Goal: Transaction & Acquisition: Purchase product/service

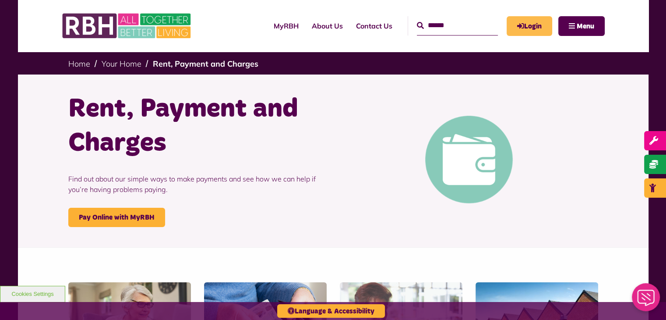
click at [534, 31] on link "Login" at bounding box center [530, 26] width 46 height 20
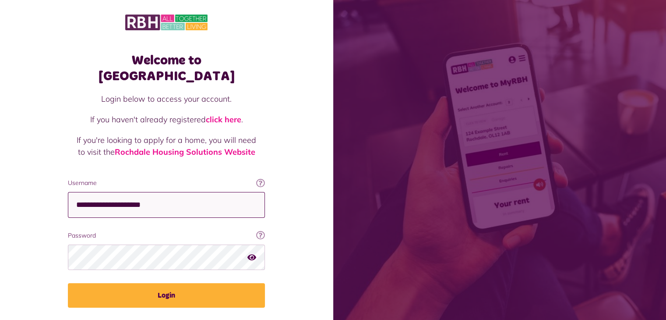
click at [217, 192] on input "**********" at bounding box center [166, 205] width 197 height 26
type input "**********"
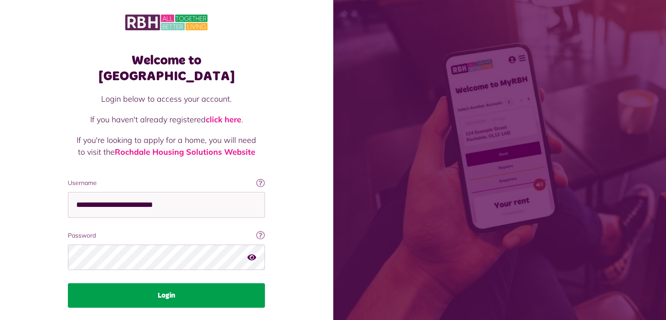
click at [191, 283] on button "Login" at bounding box center [166, 295] width 197 height 25
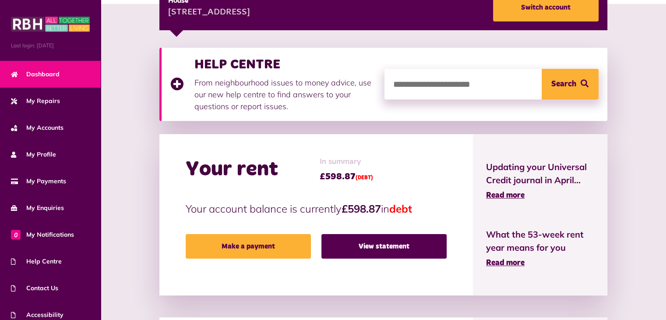
scroll to position [147, 0]
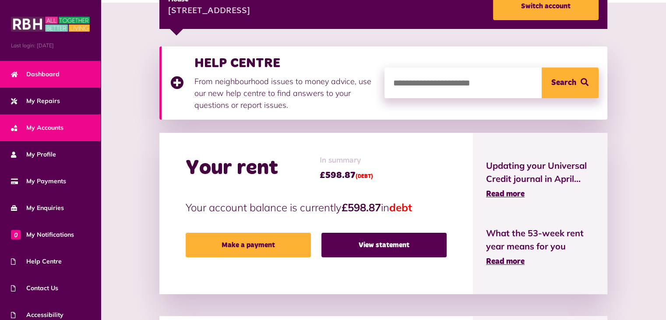
click at [58, 124] on span "My Accounts" at bounding box center [37, 127] width 53 height 9
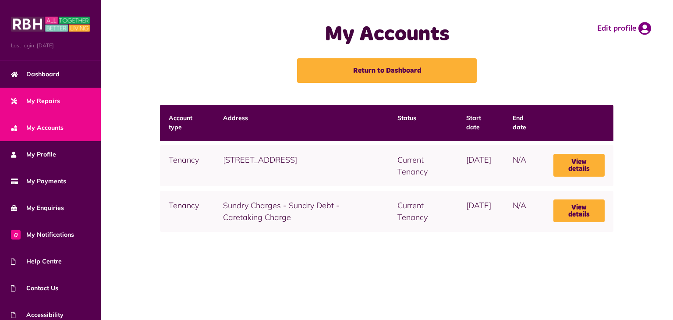
click at [63, 102] on link "My Repairs" at bounding box center [50, 101] width 101 height 27
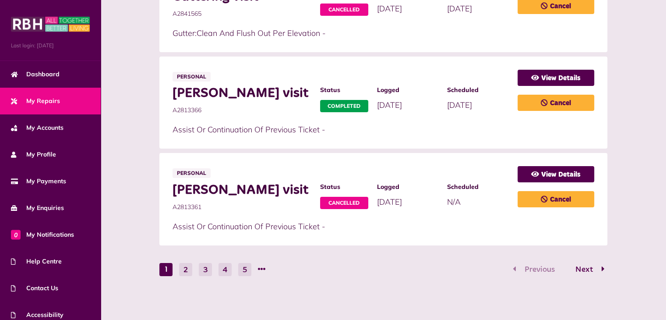
scroll to position [582, 0]
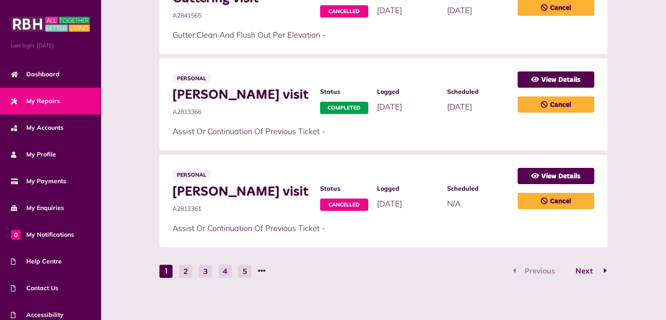
click at [590, 271] on span "Next" at bounding box center [584, 271] width 31 height 8
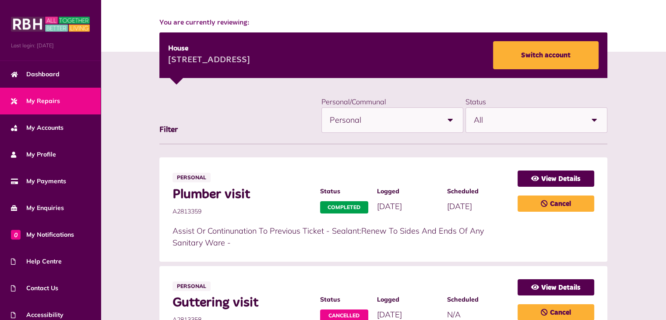
scroll to position [95, 0]
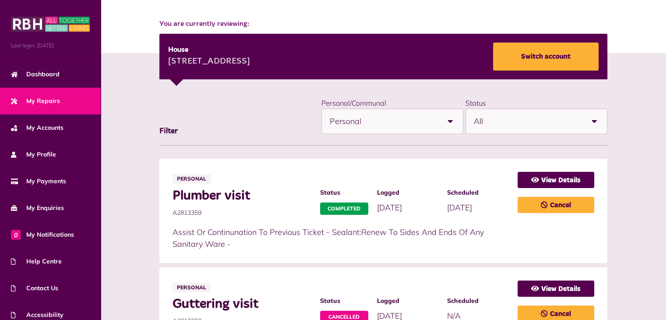
click at [555, 119] on span "All" at bounding box center [528, 121] width 109 height 25
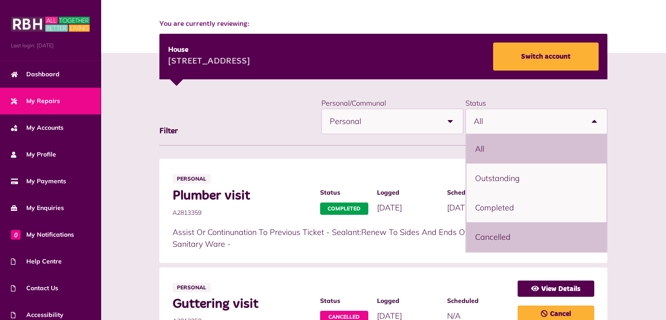
click at [550, 230] on li "Cancelled" at bounding box center [536, 236] width 140 height 29
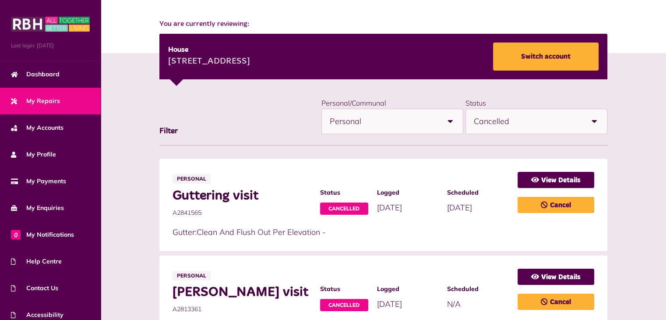
click at [547, 117] on span "Cancelled" at bounding box center [528, 121] width 109 height 25
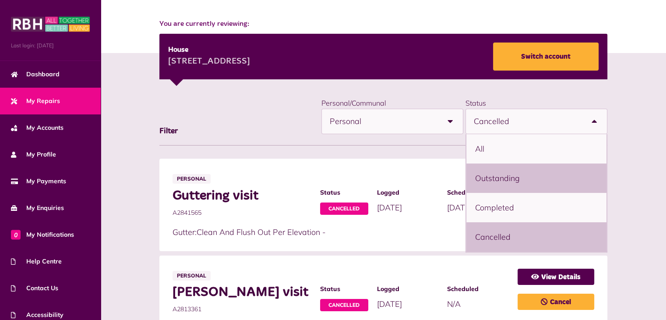
click at [539, 178] on li "Outstanding" at bounding box center [536, 177] width 140 height 29
select select "**********"
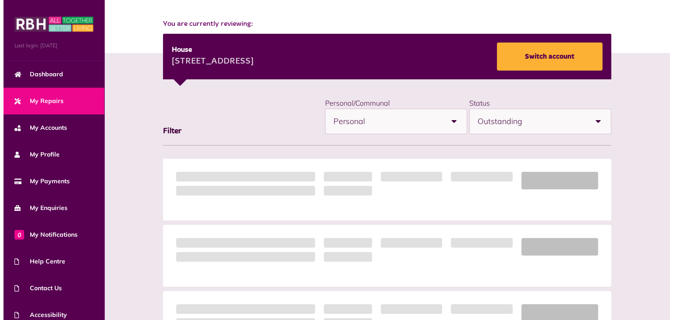
scroll to position [0, 0]
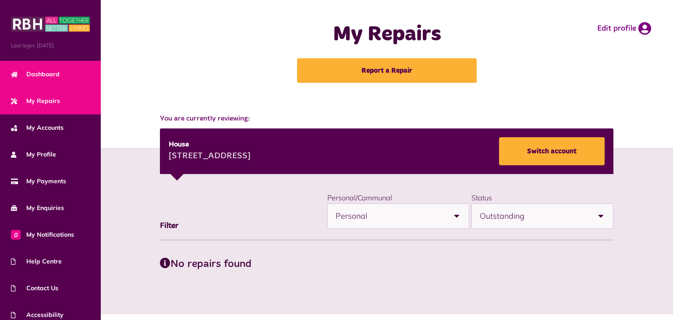
click at [58, 73] on span "Dashboard" at bounding box center [35, 74] width 49 height 9
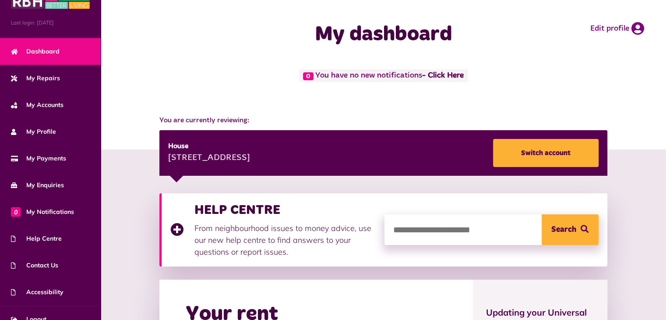
scroll to position [35, 0]
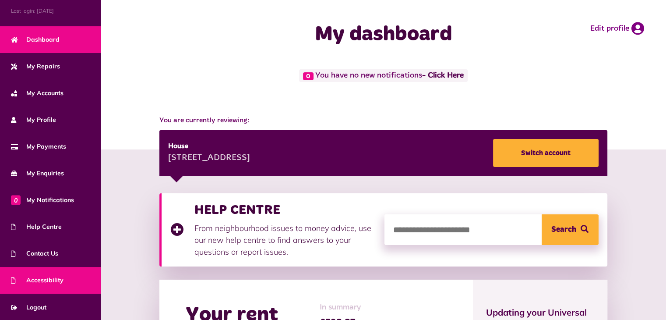
click at [72, 279] on link "Accessibility" at bounding box center [50, 280] width 101 height 27
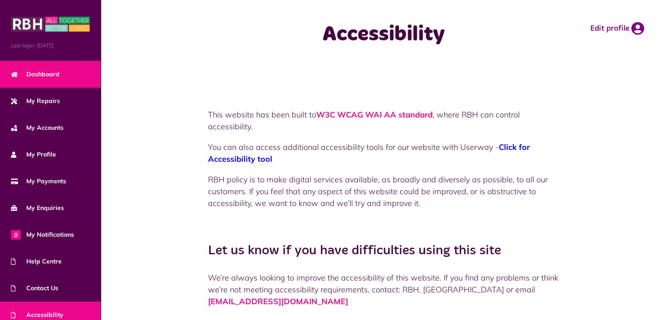
click at [62, 71] on link "Dashboard" at bounding box center [50, 74] width 101 height 27
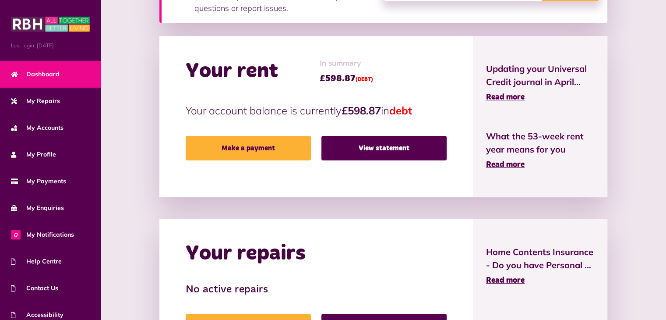
scroll to position [245, 0]
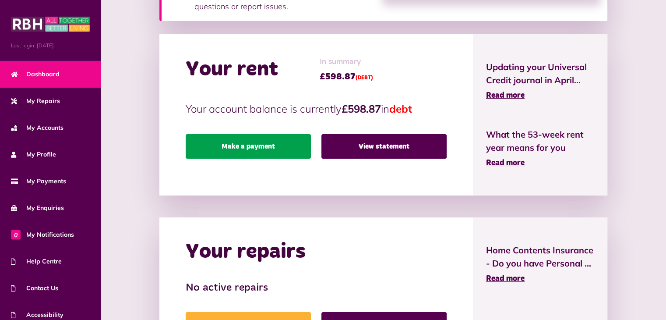
click at [254, 146] on link "Make a payment" at bounding box center [248, 146] width 125 height 25
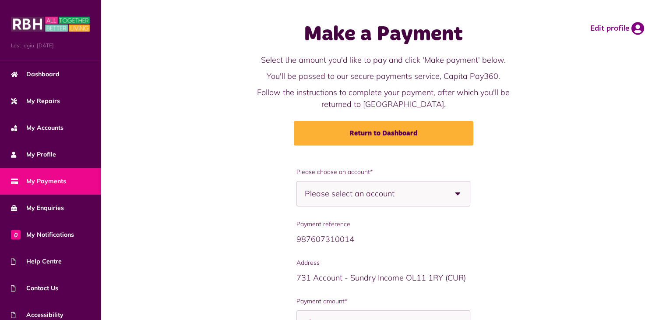
click at [399, 195] on span "Please select an account" at bounding box center [365, 193] width 120 height 25
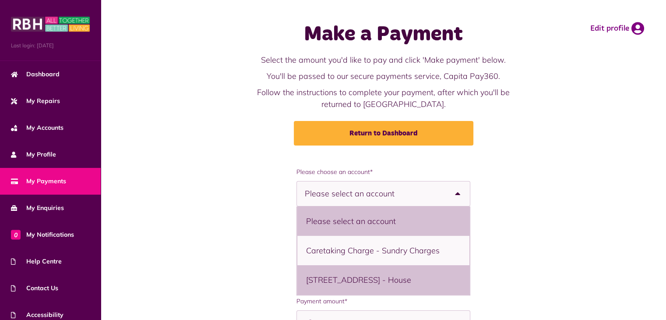
click at [389, 285] on li "[STREET_ADDRESS] - House" at bounding box center [383, 279] width 172 height 29
select select "**********"
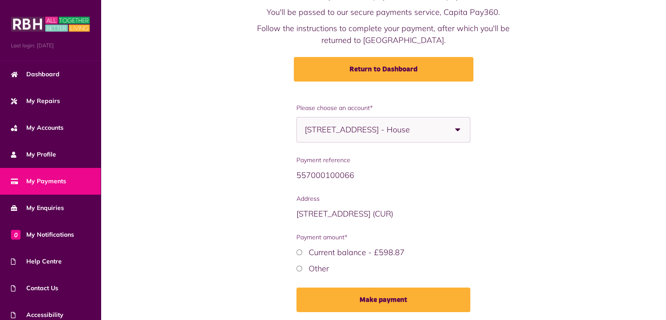
scroll to position [95, 0]
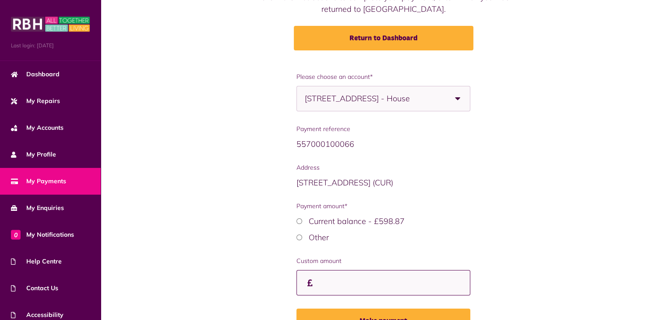
click at [350, 288] on input "Payment amount*" at bounding box center [384, 283] width 174 height 26
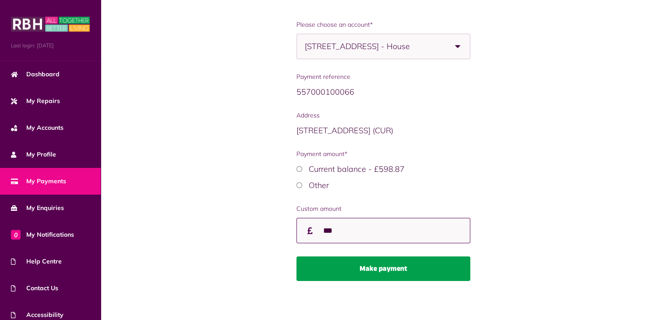
type input "***"
click at [396, 268] on button "Make payment" at bounding box center [384, 268] width 174 height 25
